Goal: Check status: Check status

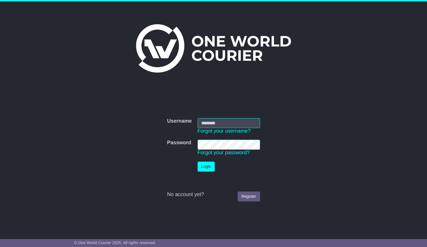
type input "**********"
click at [206, 168] on button "Login" at bounding box center [206, 166] width 17 height 10
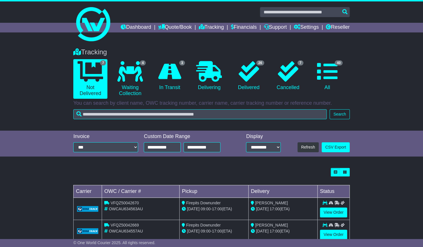
scroll to position [28, 0]
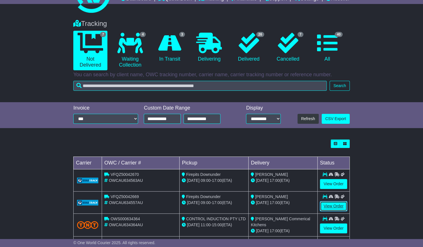
click at [334, 211] on link "View Order" at bounding box center [333, 206] width 27 height 10
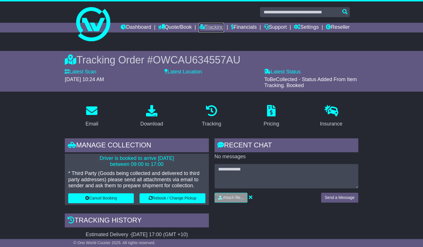
click at [224, 29] on link "Tracking" at bounding box center [211, 28] width 25 height 10
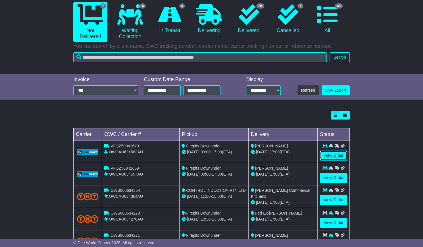
click at [324, 160] on link "View Order" at bounding box center [333, 155] width 27 height 10
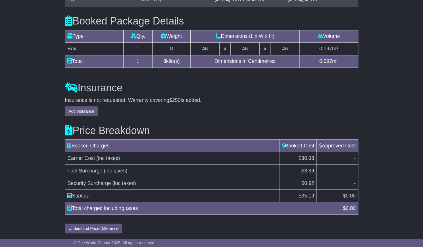
scroll to position [546, 0]
